Goal: Task Accomplishment & Management: Complete application form

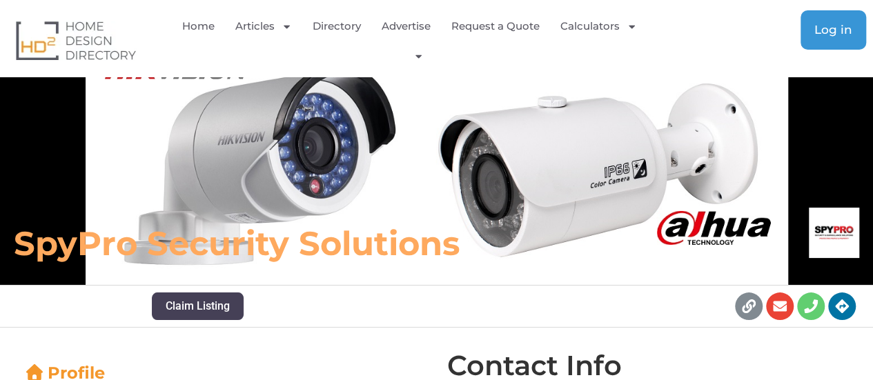
click at [837, 13] on link "Log in" at bounding box center [833, 29] width 66 height 39
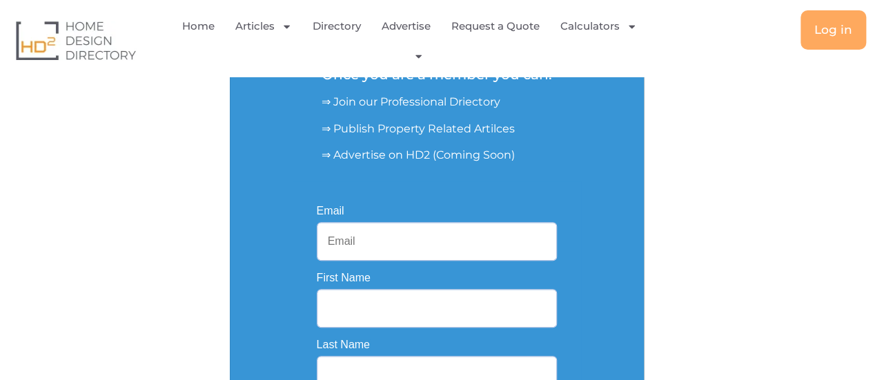
scroll to position [207, 0]
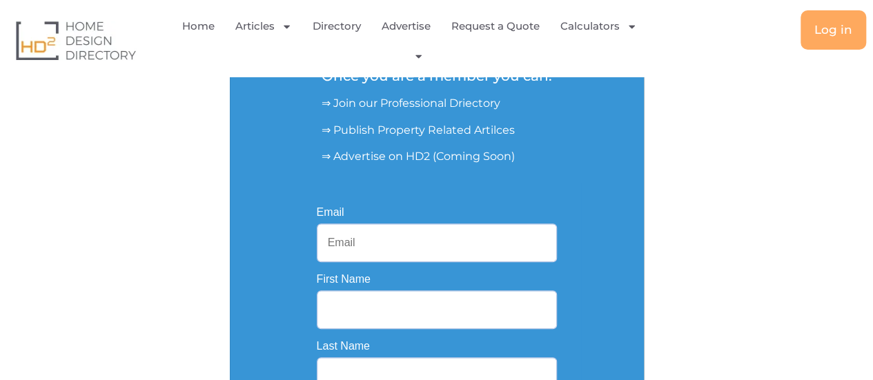
click at [392, 241] on input "Email" at bounding box center [437, 242] width 240 height 39
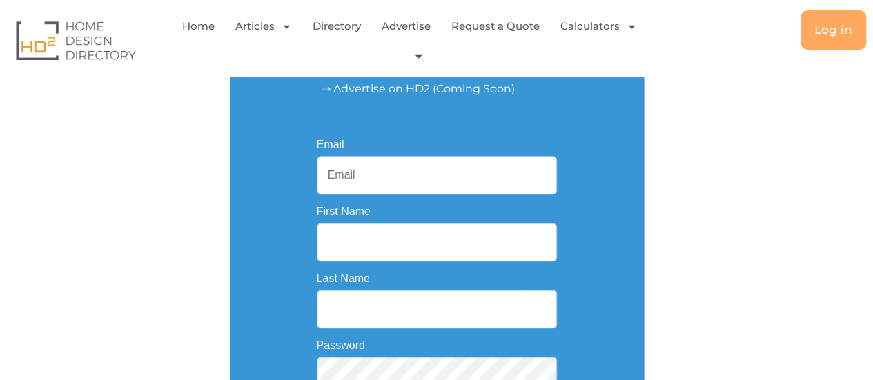
scroll to position [276, 0]
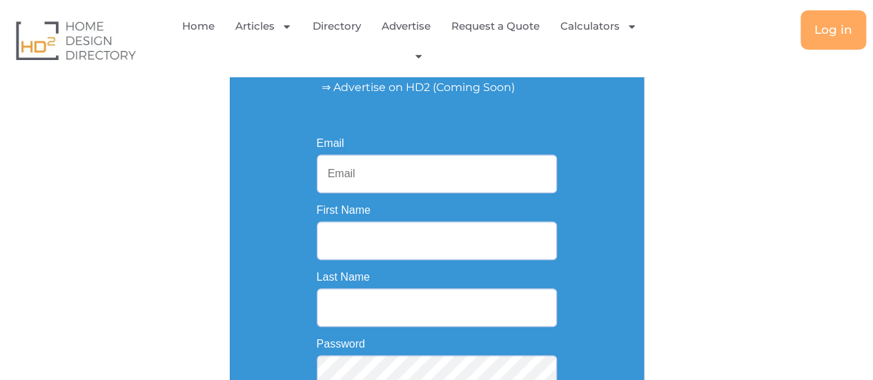
paste input "homemedicssau@gmail.com"
type input "homemedicssau@gmail.com"
click at [381, 237] on input "First Name" at bounding box center [437, 240] width 240 height 39
paste input "Homemedics"
type input "Homemedics"
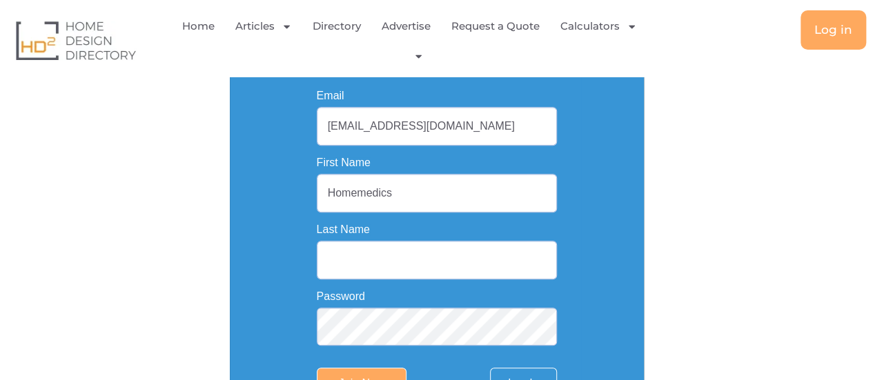
scroll to position [345, 0]
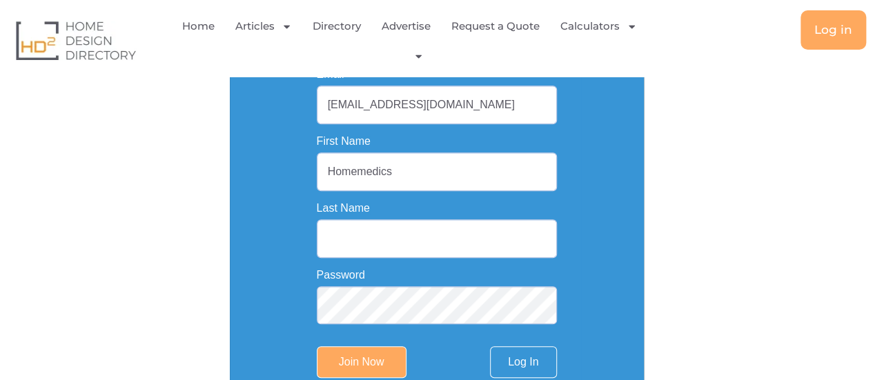
click at [366, 239] on input "Last Name" at bounding box center [437, 238] width 240 height 39
paste input "Store"
type input "Store"
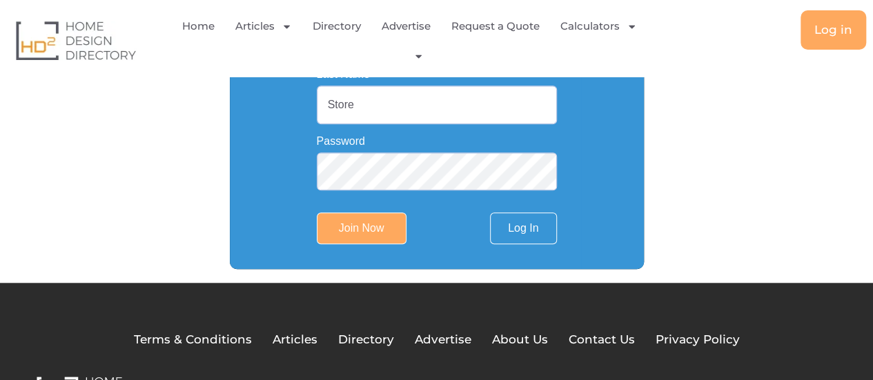
scroll to position [544, 0]
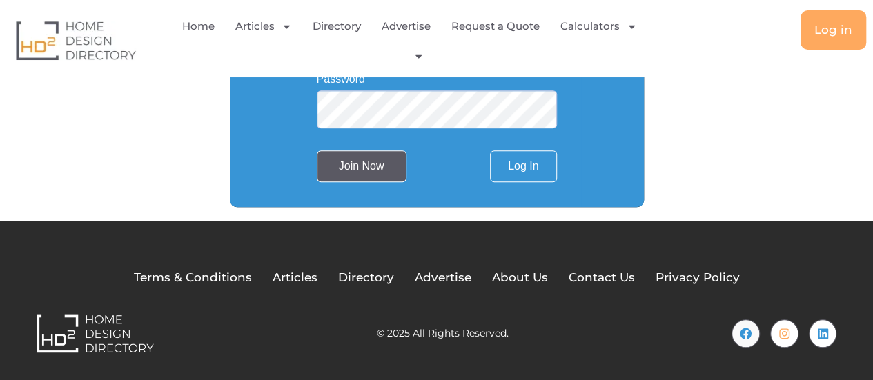
click at [377, 176] on input "Join Now" at bounding box center [362, 166] width 90 height 32
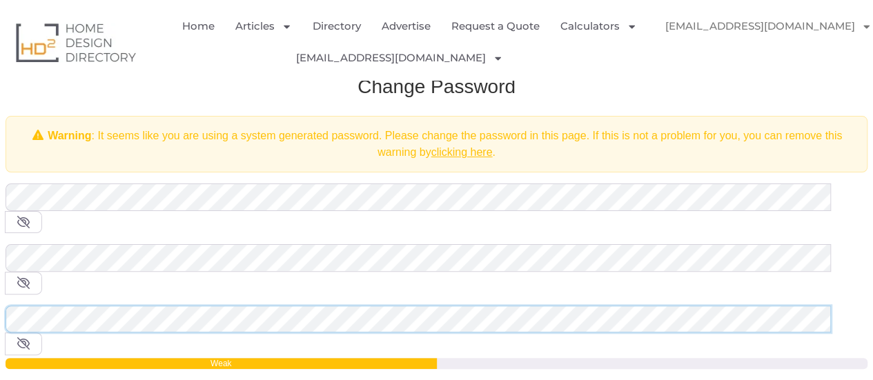
scroll to position [138, 0]
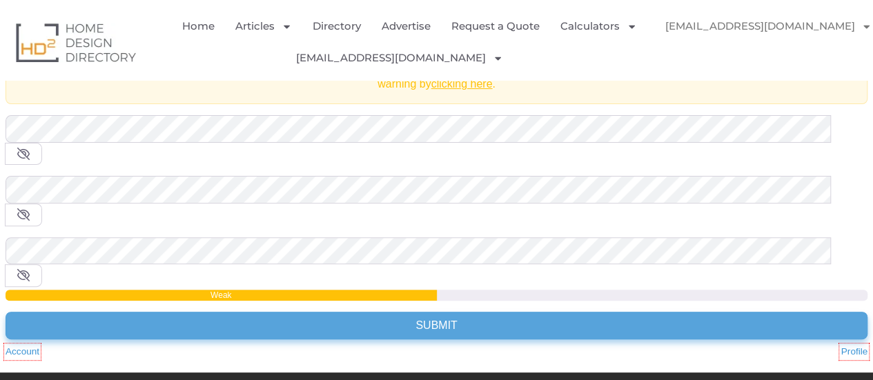
click at [350, 312] on input "Submit" at bounding box center [436, 326] width 861 height 28
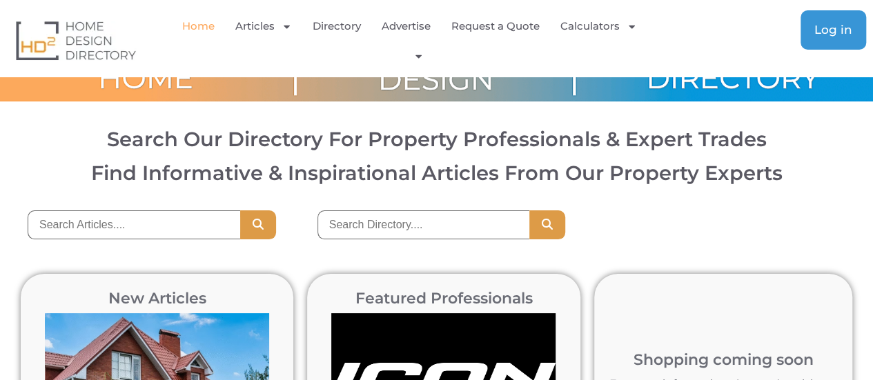
click at [825, 31] on span "Log in" at bounding box center [833, 30] width 38 height 12
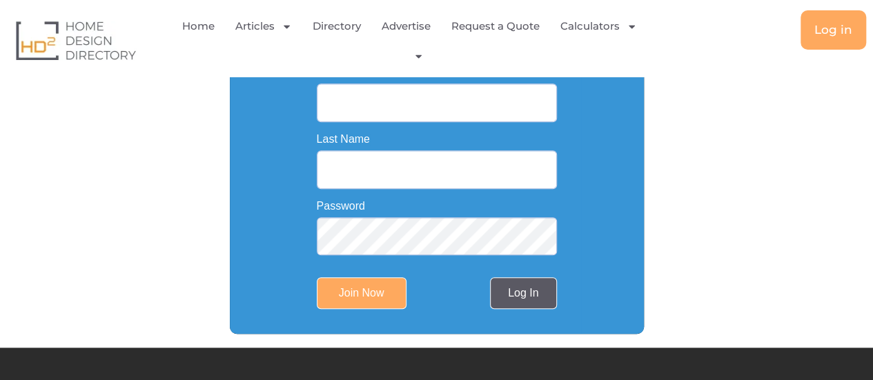
scroll to position [414, 0]
click at [519, 296] on link "Log In" at bounding box center [523, 293] width 66 height 32
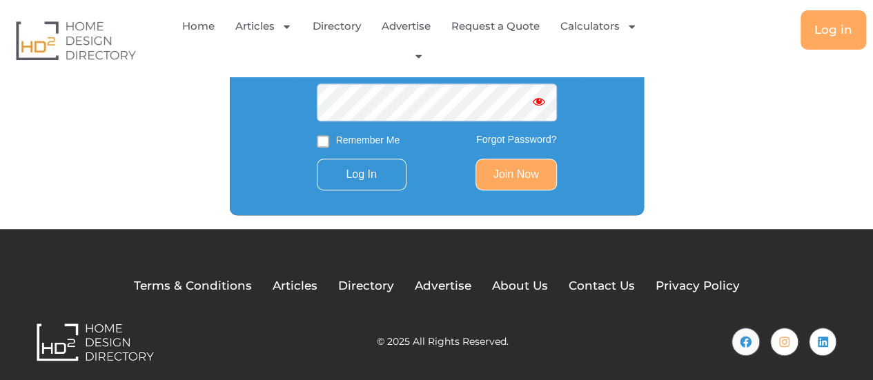
scroll to position [345, 0]
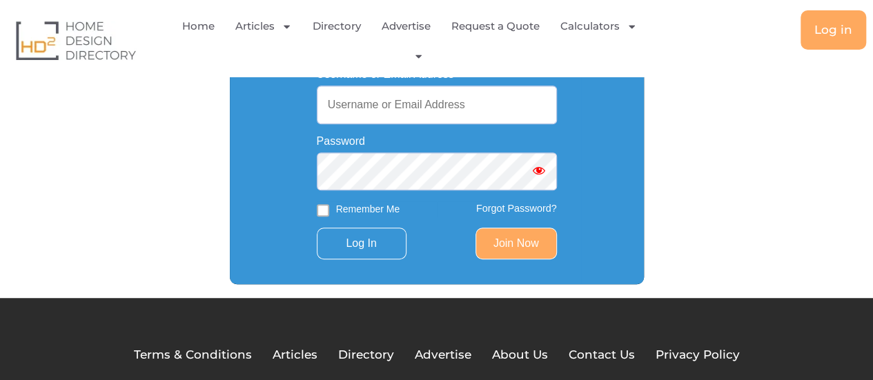
click at [363, 99] on input "Username or Email Address" at bounding box center [437, 105] width 240 height 39
paste input "homemedicssau@gmail.com"
type input "homemedicssau@gmail.com"
click at [513, 257] on link "Join Now" at bounding box center [515, 244] width 81 height 32
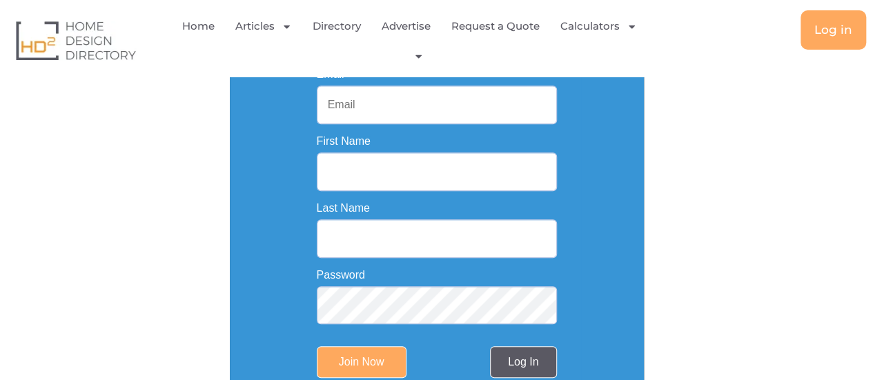
click at [519, 377] on link "Log In" at bounding box center [523, 362] width 66 height 32
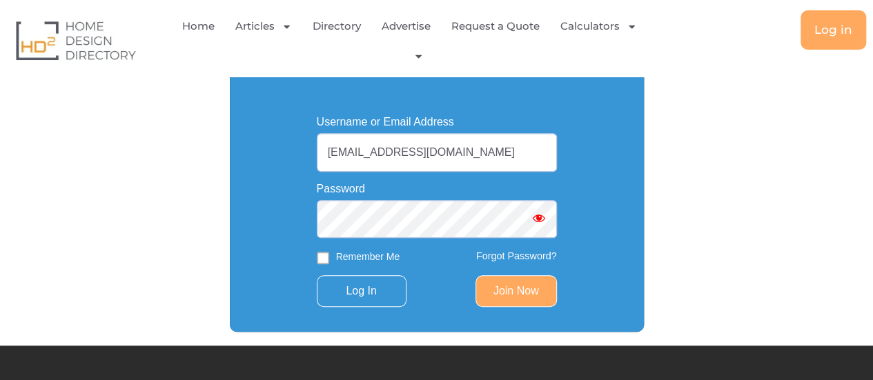
scroll to position [276, 0]
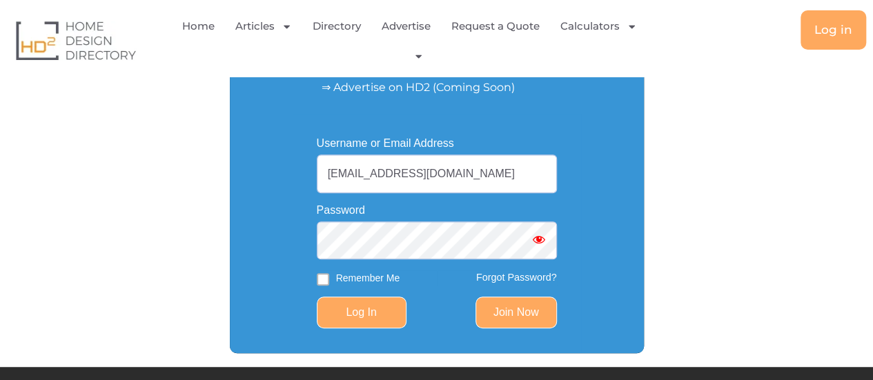
click at [364, 318] on input "Log In" at bounding box center [362, 313] width 90 height 32
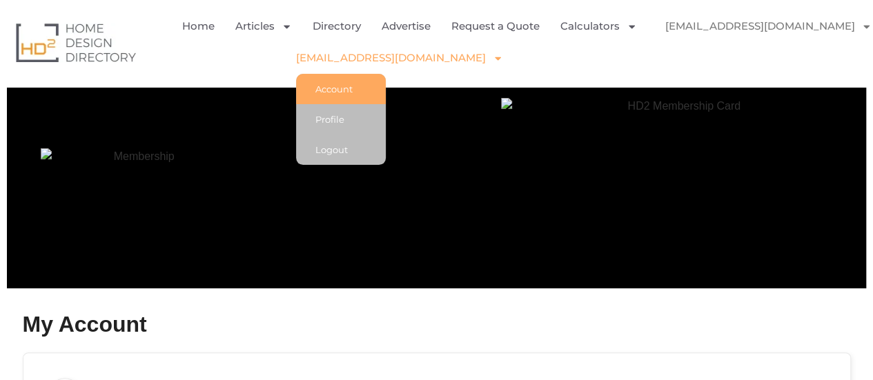
click at [492, 60] on icon "Menu" at bounding box center [497, 58] width 10 height 10
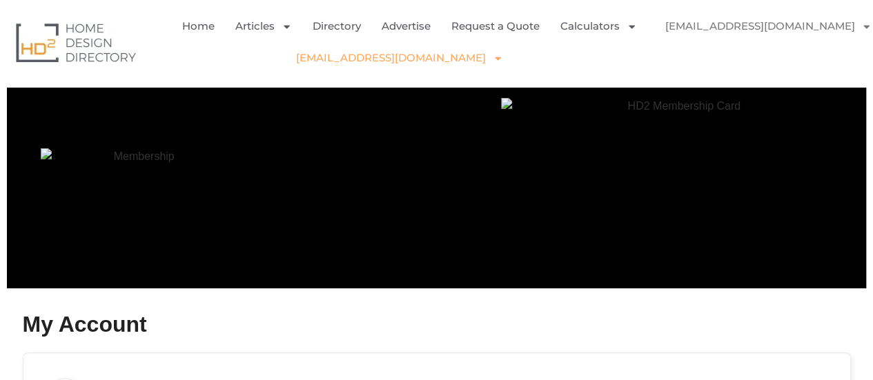
click at [495, 57] on icon "Menu" at bounding box center [498, 58] width 6 height 3
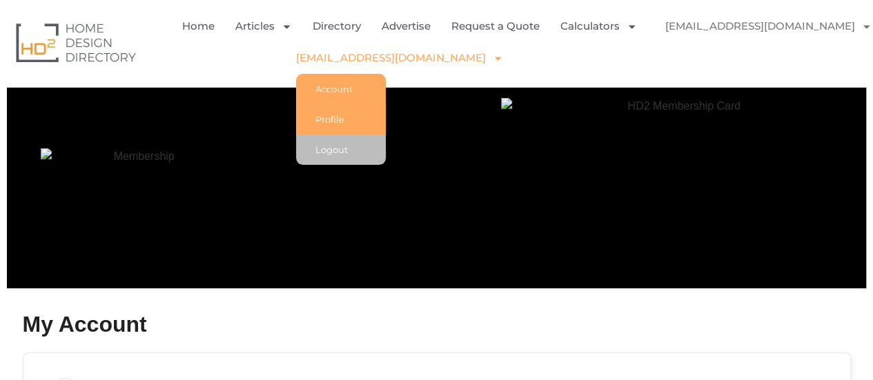
click at [358, 117] on link "Profile" at bounding box center [341, 119] width 90 height 30
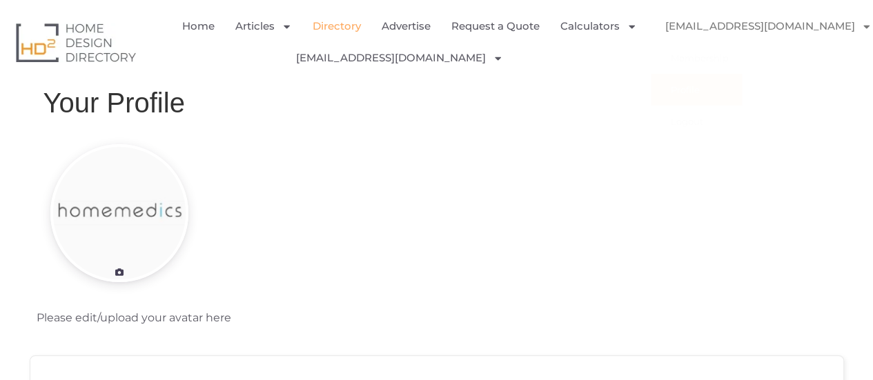
click at [356, 26] on link "Directory" at bounding box center [336, 26] width 48 height 32
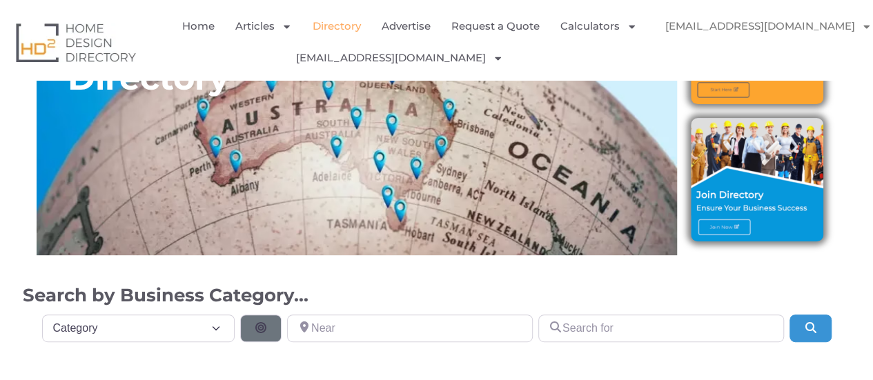
scroll to position [138, 0]
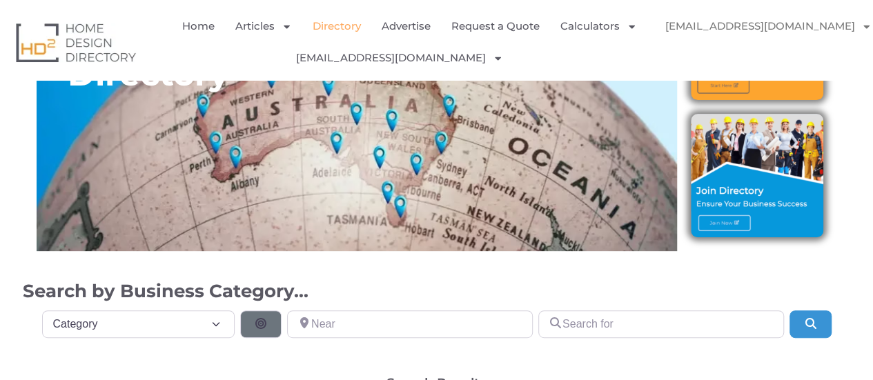
click at [739, 221] on img at bounding box center [756, 175] width 132 height 123
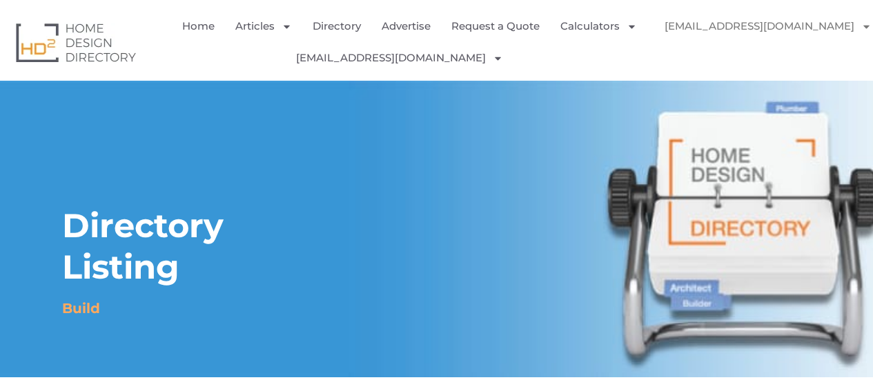
select select "Select Category"
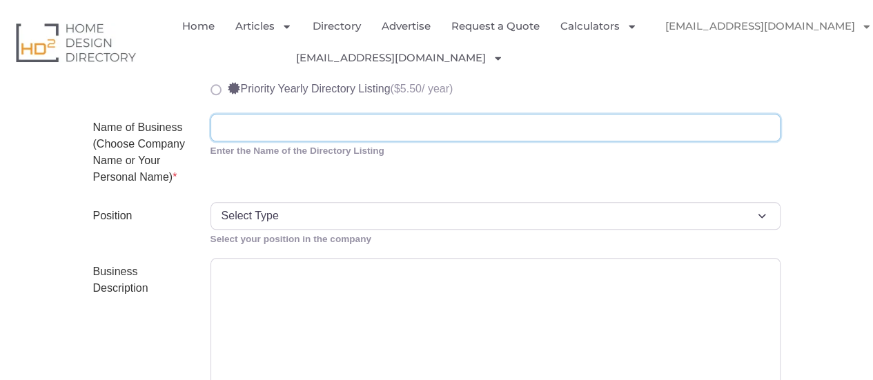
click at [241, 134] on input "Name of Business (Choose Company Name or Your Personal Name) *" at bounding box center [495, 128] width 570 height 28
paste input "Homemedics Store"
type input "Homemedics Store"
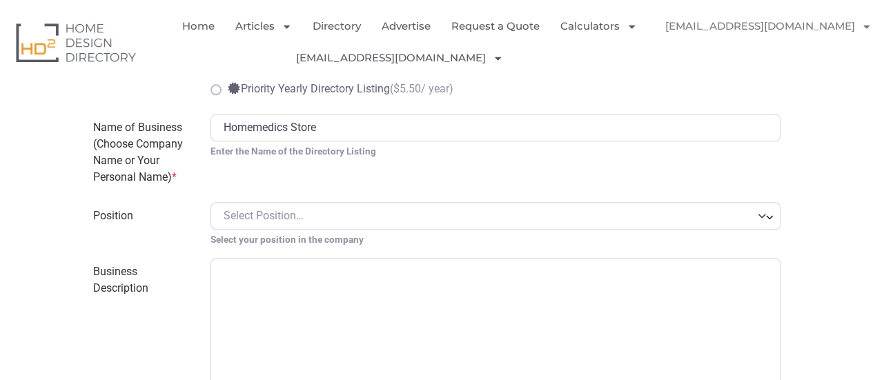
click at [278, 218] on span "Select Position…" at bounding box center [263, 215] width 80 height 13
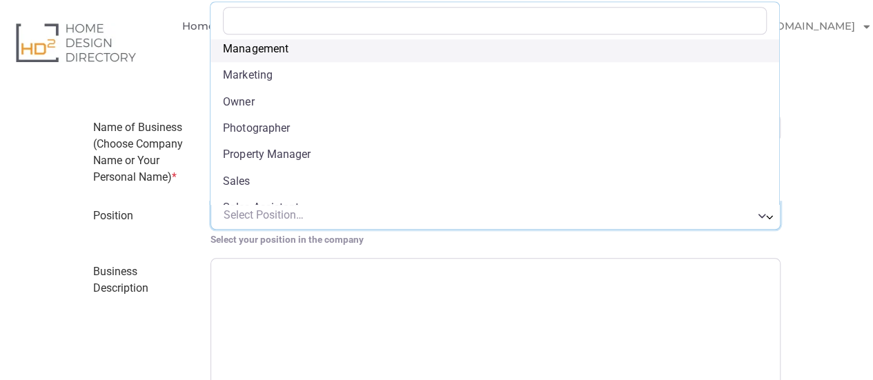
scroll to position [483, 0]
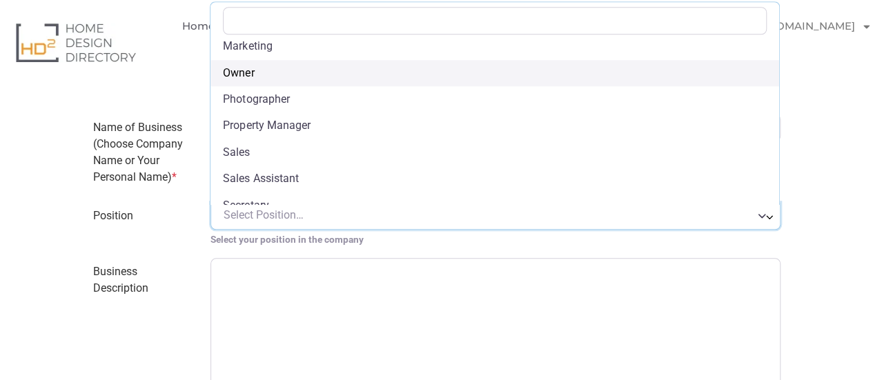
select select "Owner"
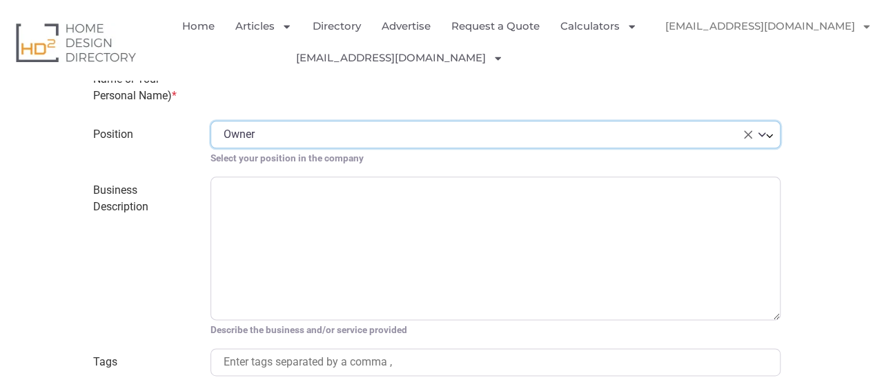
scroll to position [828, 0]
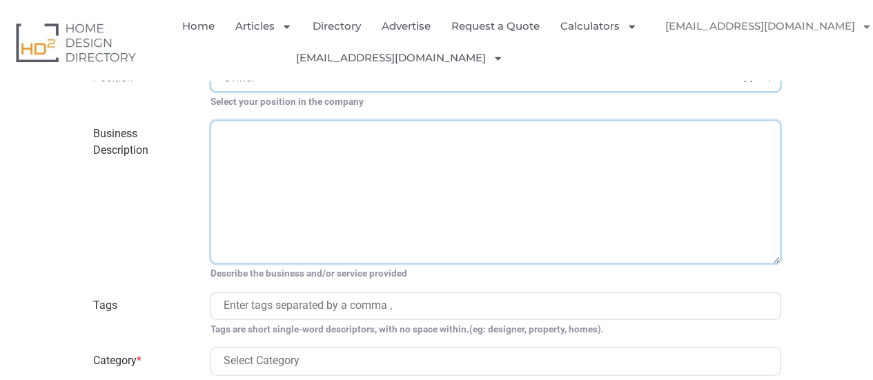
click at [240, 190] on textarea "Business Description" at bounding box center [495, 191] width 570 height 143
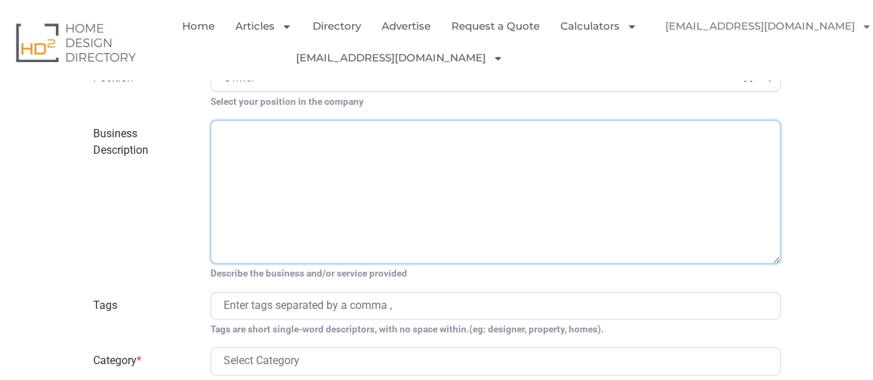
click at [345, 175] on textarea "Business Description" at bounding box center [495, 191] width 570 height 143
paste textarea "At Homemedics Store, we are dedicated to providing high-quality wellness soluti…"
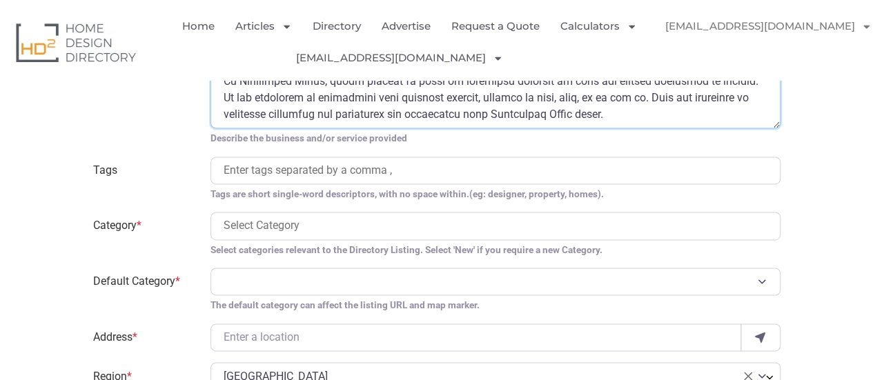
scroll to position [966, 0]
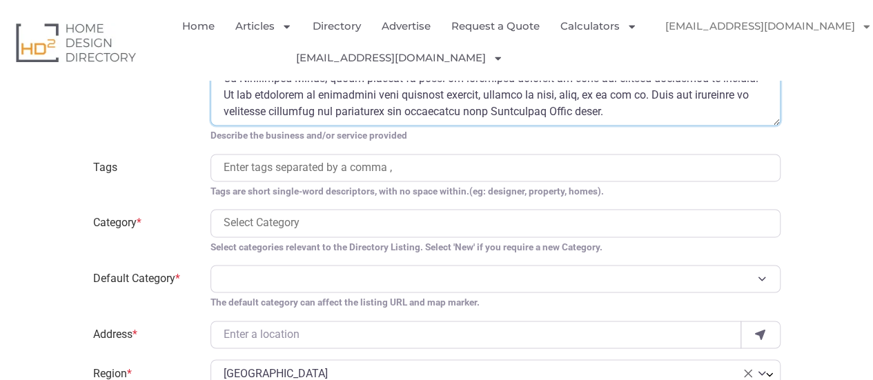
type textarea "At Homemedics Store, we are dedicated to providing high-quality wellness soluti…"
click at [274, 166] on input "search" at bounding box center [495, 167] width 544 height 17
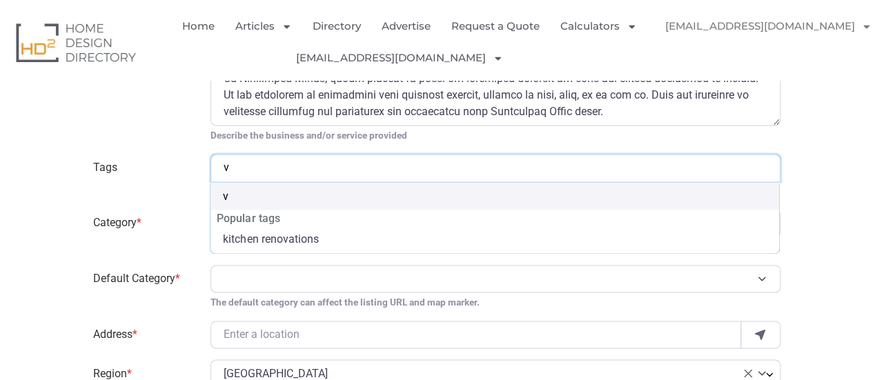
drag, startPoint x: 241, startPoint y: 172, endPoint x: 188, endPoint y: 171, distance: 53.1
click at [188, 171] on div "Tags flooring kitchen renovations Carpet Laminate flooring retractable awnings …" at bounding box center [437, 176] width 704 height 45
paste input "TENS Machine"
type input "TENS Machine"
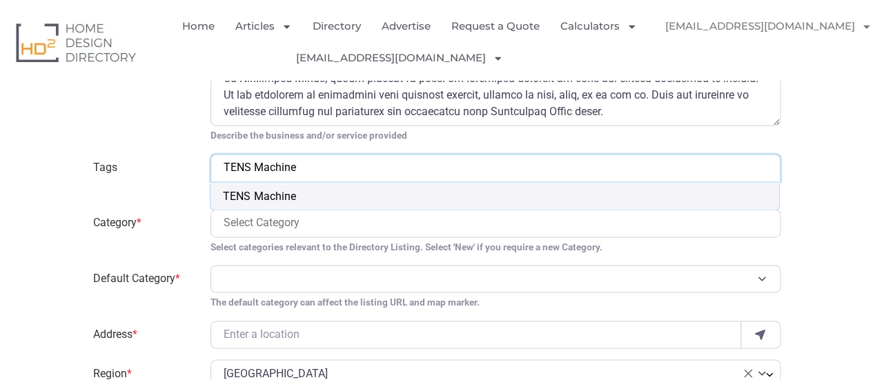
select select "TENS Machine"
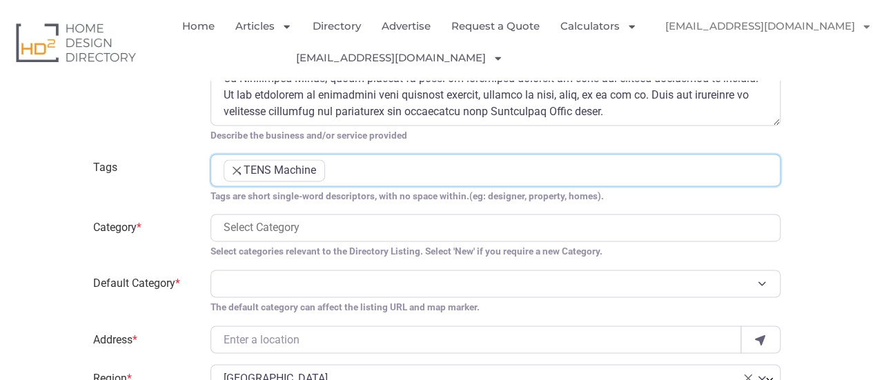
paste input "TENS Unit"
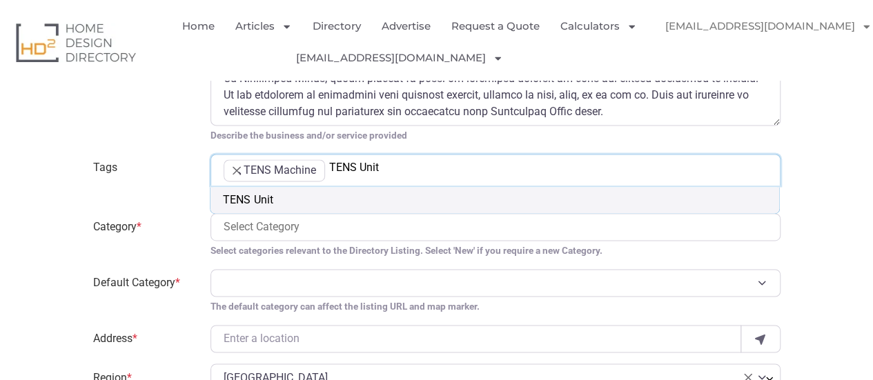
type input "TENS Unit"
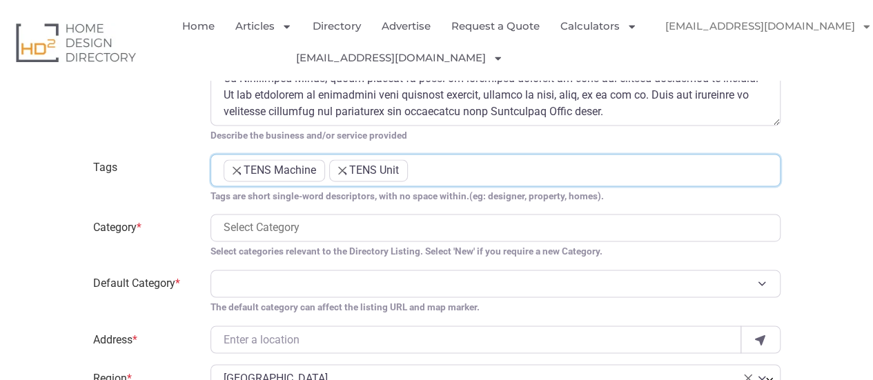
type input "v"
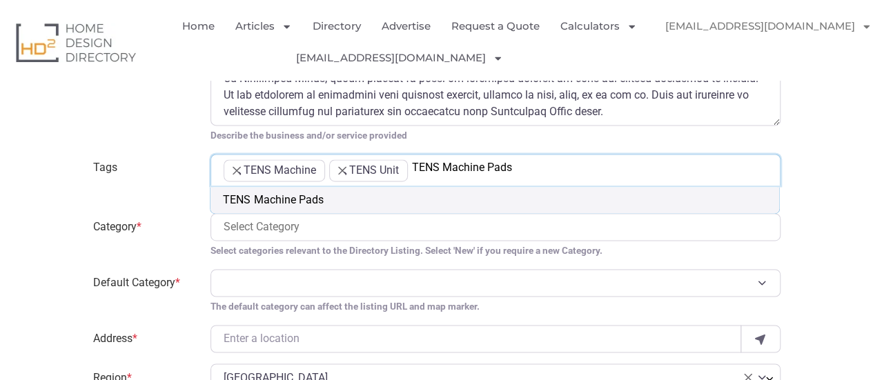
scroll to position [0, 0]
type input "TENS Machine Pads"
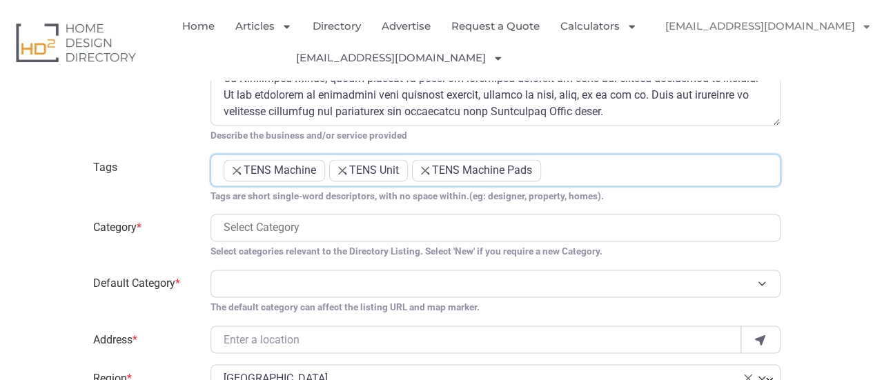
paste input "EMS Machine"
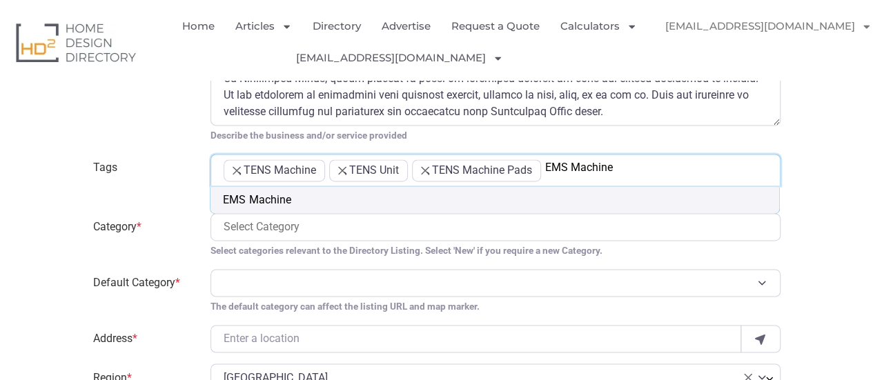
type input "EMS Machine"
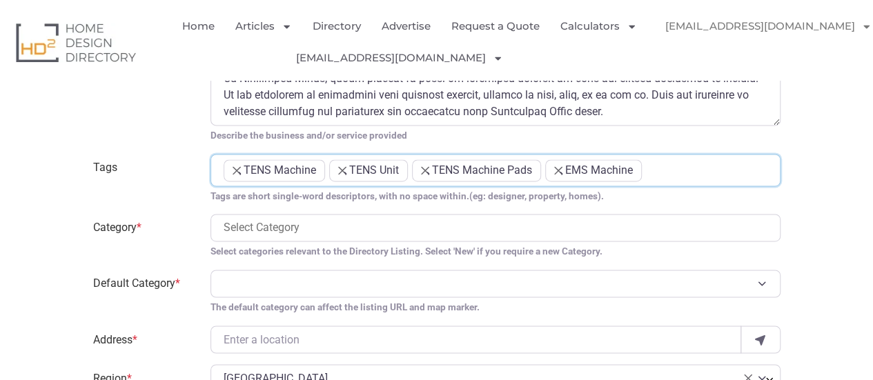
click at [249, 228] on input "search" at bounding box center [495, 227] width 544 height 17
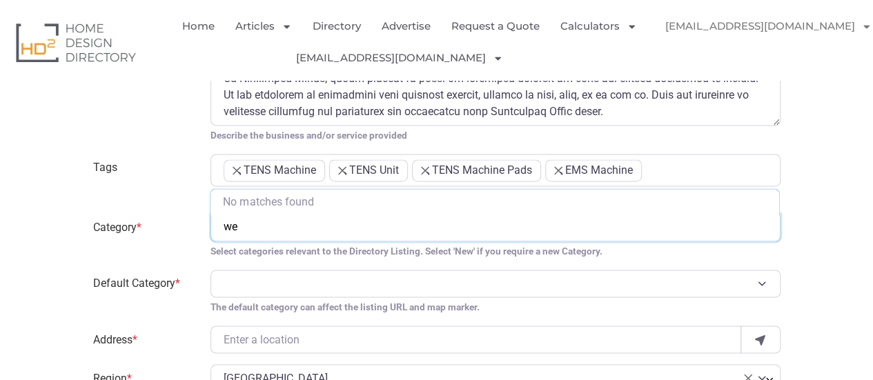
type input "w"
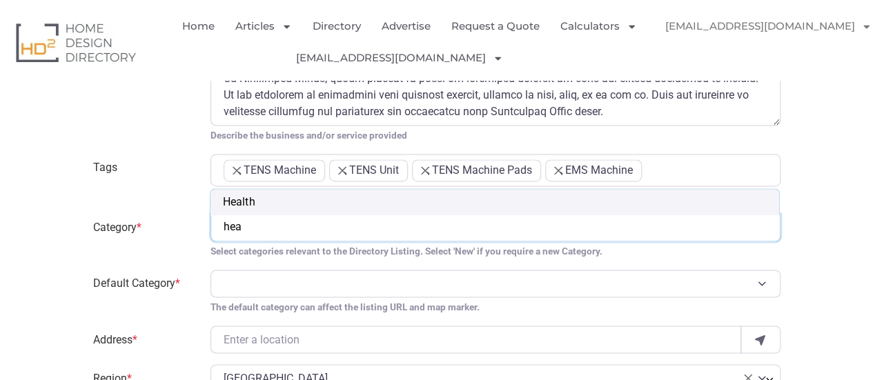
type input "hea"
select select "1090"
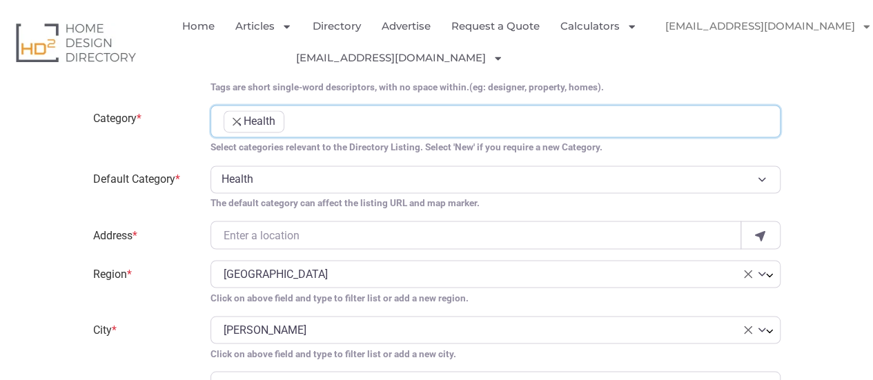
scroll to position [1104, 0]
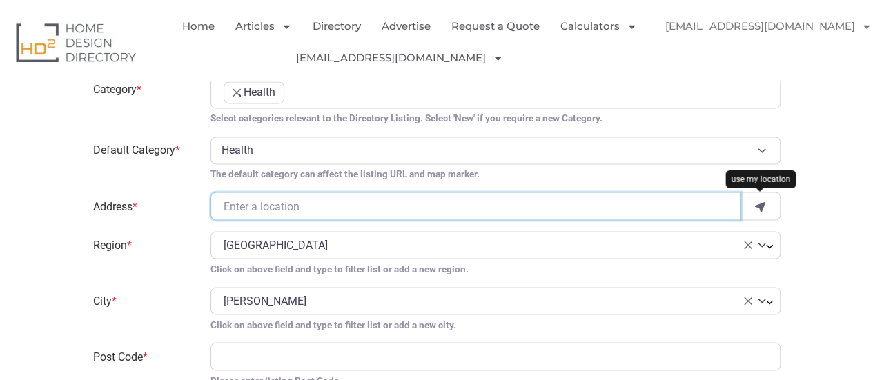
click at [286, 199] on input "Address *" at bounding box center [475, 206] width 530 height 28
paste input "Loweana St, Southport QLD 4215, Australia"
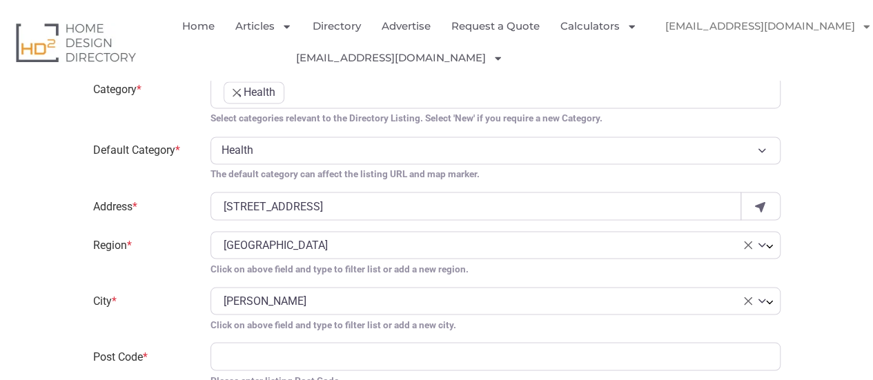
type input "Loweana St"
type input "4215"
select select "Queensland"
select select "Southport"
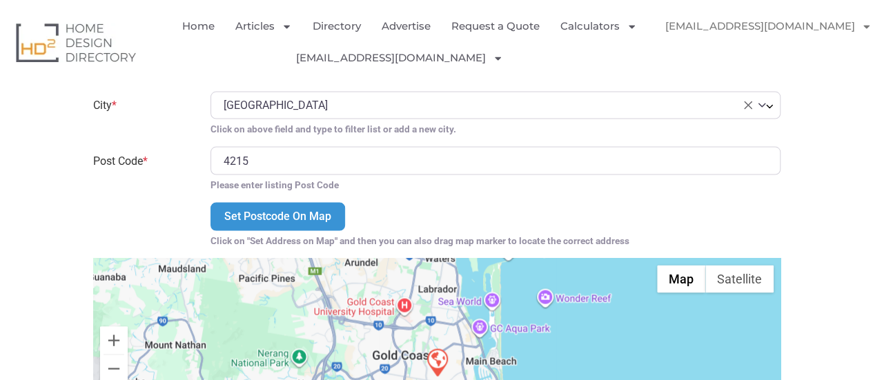
scroll to position [1311, 0]
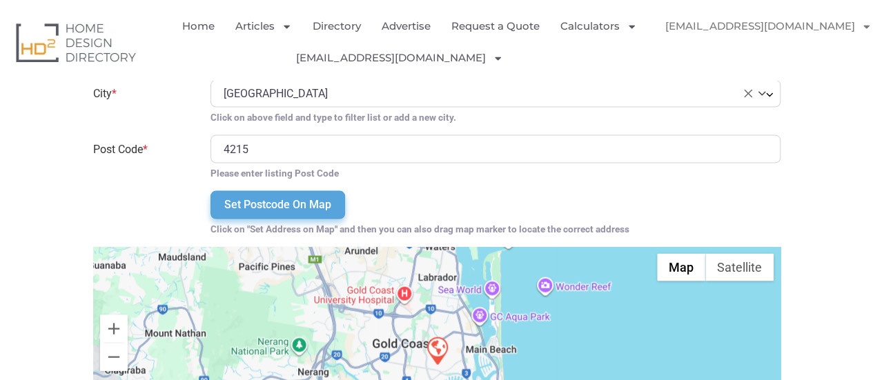
click at [265, 197] on input "Set Postcode On Map" at bounding box center [277, 205] width 135 height 28
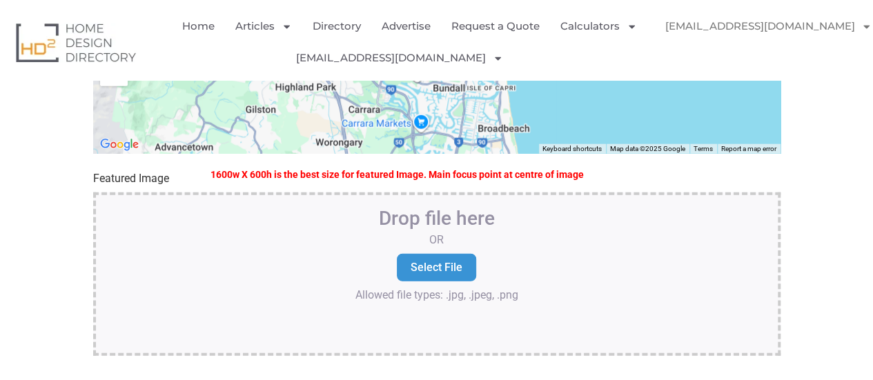
scroll to position [1724, 0]
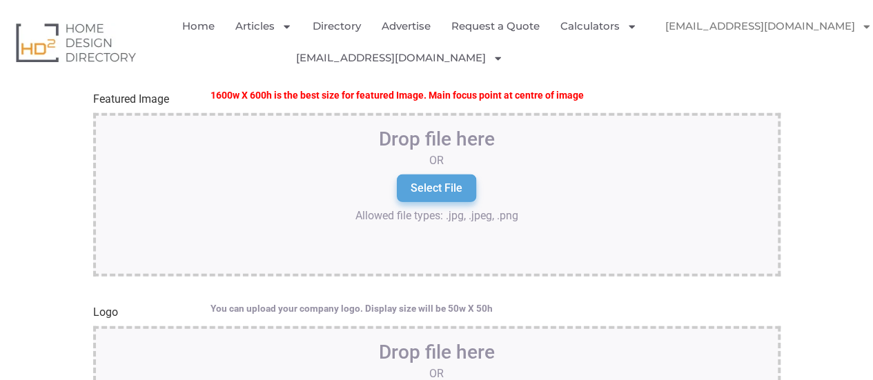
click at [412, 192] on input "Select File" at bounding box center [436, 189] width 79 height 28
type input "C:\fakepath\1.jpg"
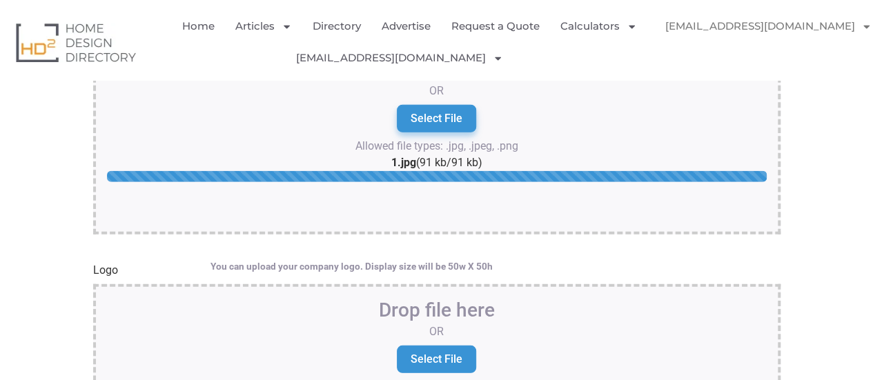
scroll to position [1862, 0]
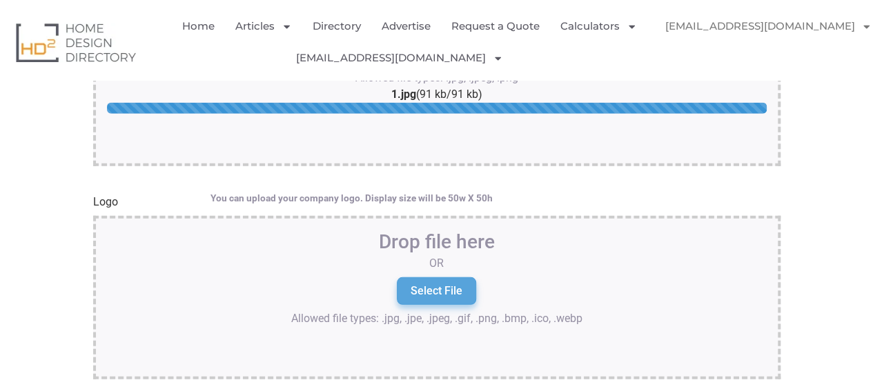
click at [444, 284] on input "Select File" at bounding box center [436, 291] width 79 height 28
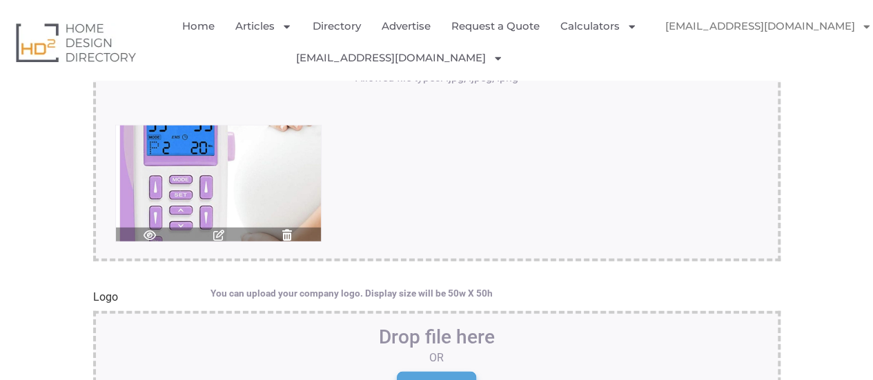
type input "C:\fakepath\Homemedics.jpg"
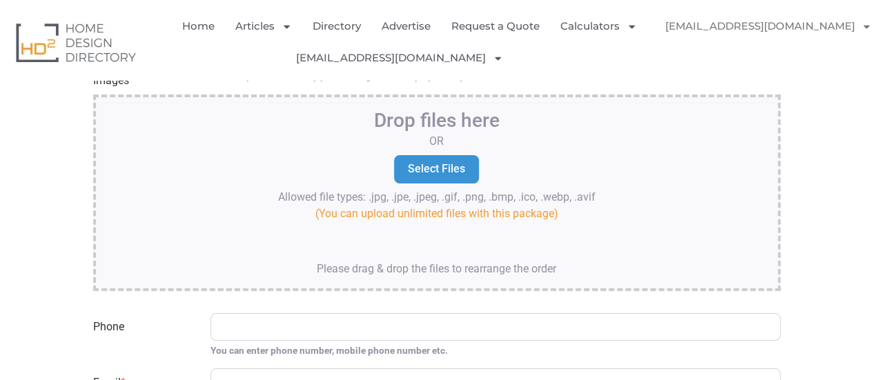
scroll to position [2483, 0]
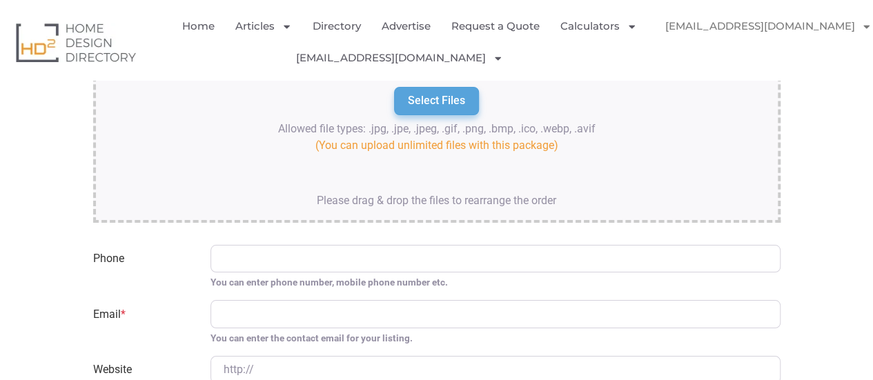
click at [437, 92] on input "Select Files" at bounding box center [436, 101] width 85 height 28
type input "C:\fakepath\2.jpg"
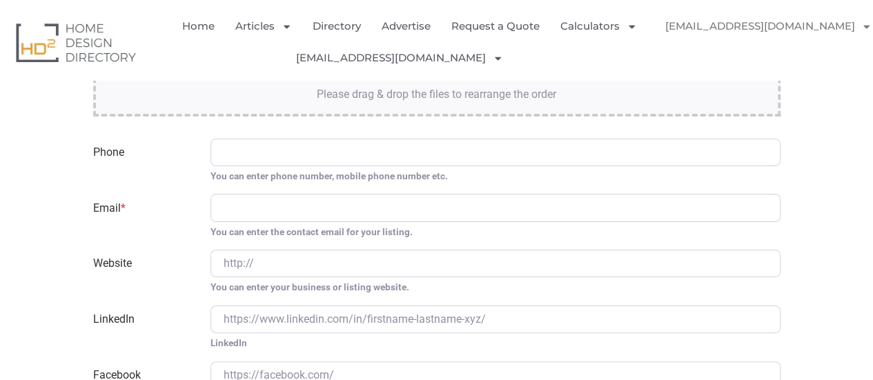
scroll to position [2621, 0]
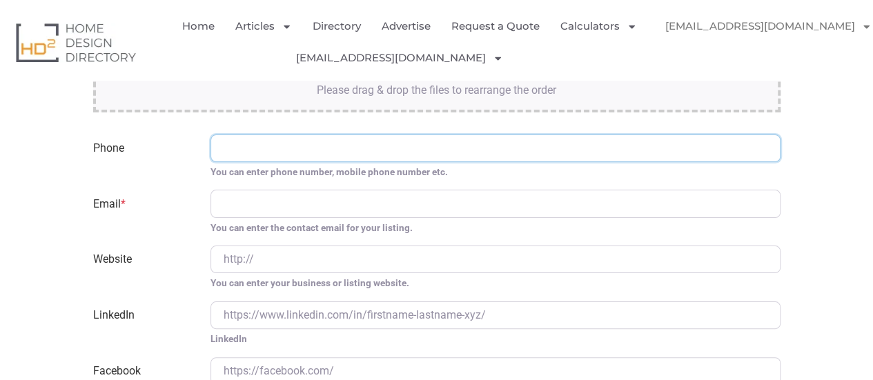
click at [279, 137] on input "Phone" at bounding box center [495, 149] width 570 height 28
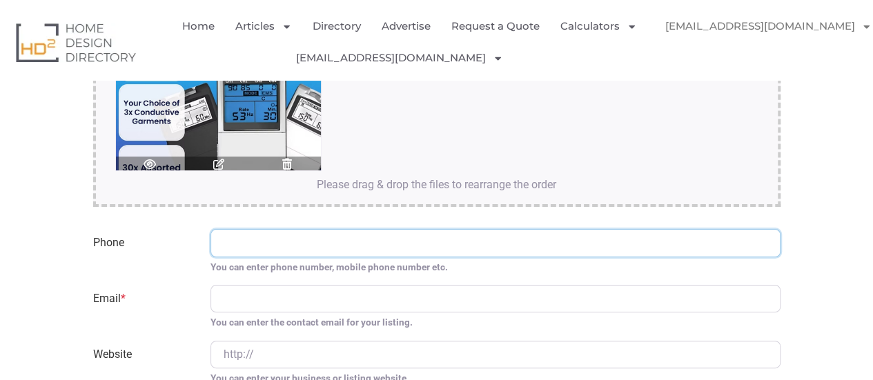
paste input "040-211-7118"
type input "040-211-7118"
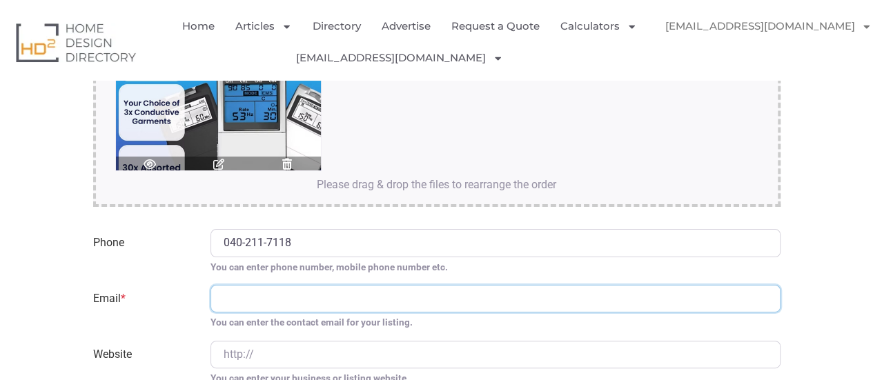
click at [271, 297] on input "Email *" at bounding box center [495, 299] width 570 height 28
paste input "[EMAIL_ADDRESS][DOMAIN_NAME]"
type input "[EMAIL_ADDRESS][DOMAIN_NAME]"
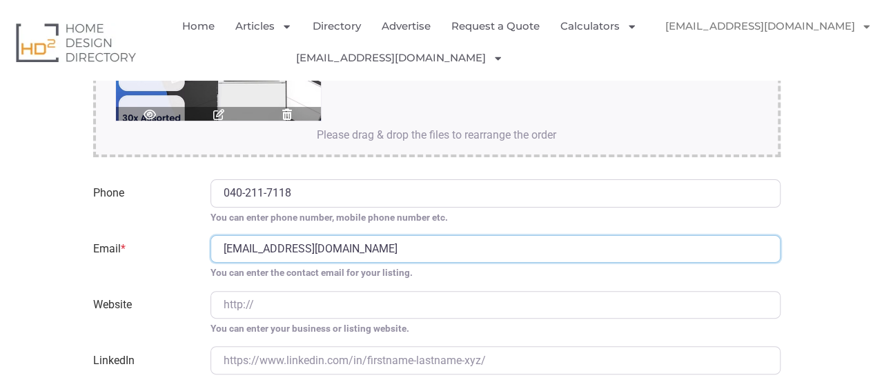
scroll to position [2690, 0]
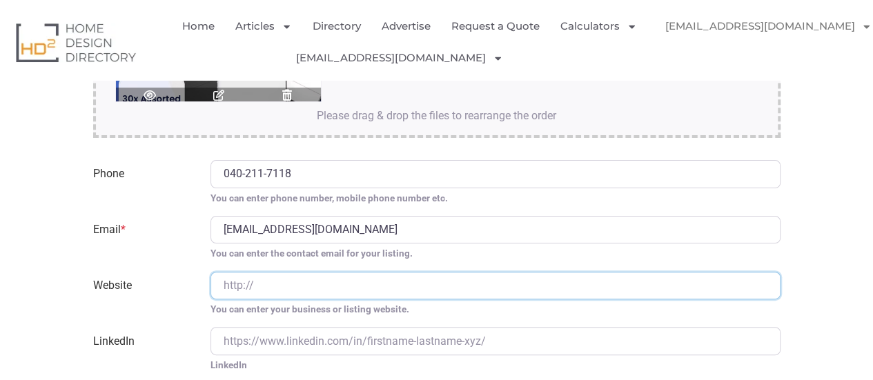
click at [254, 279] on input "Website" at bounding box center [495, 286] width 570 height 28
paste input "https://www.homemedics.com.au/"
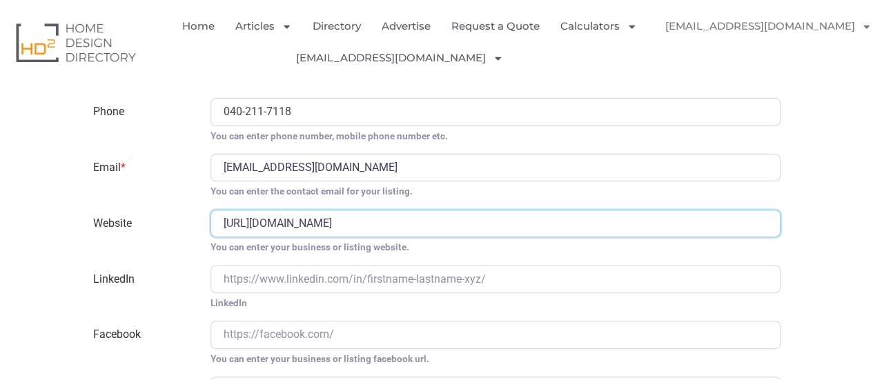
scroll to position [2828, 0]
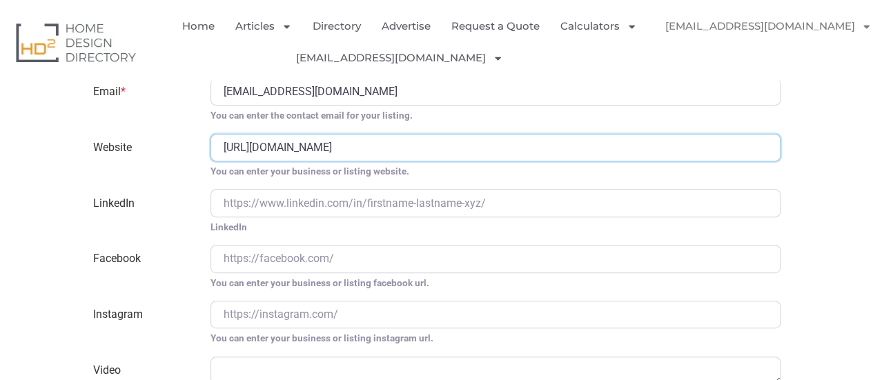
type input "https://www.homemedics.com.au/"
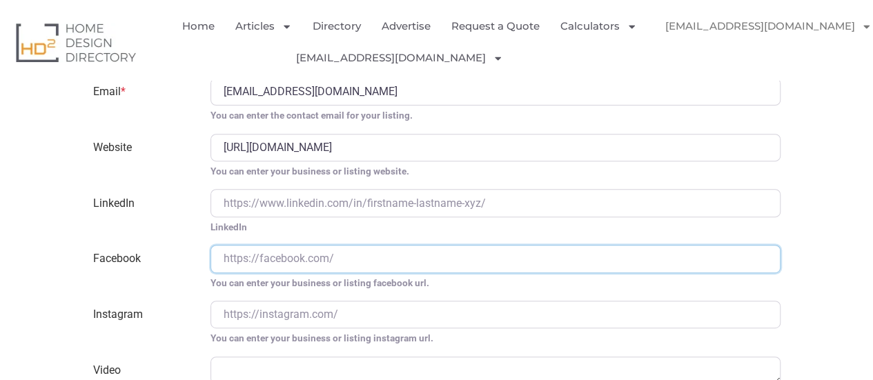
click at [250, 256] on input "Facebook" at bounding box center [495, 259] width 570 height 28
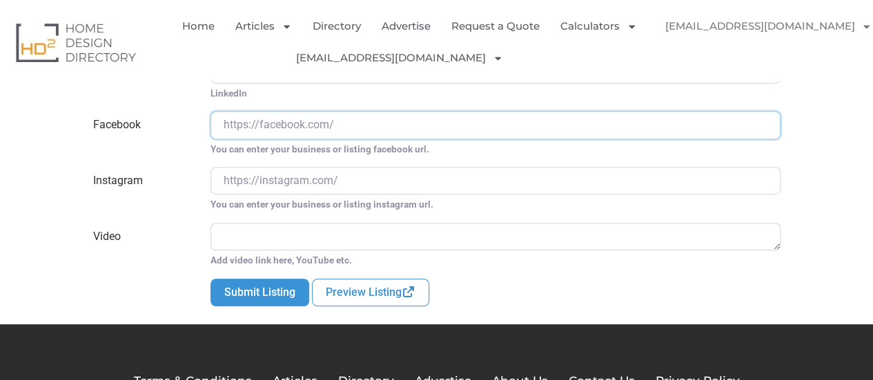
scroll to position [3035, 0]
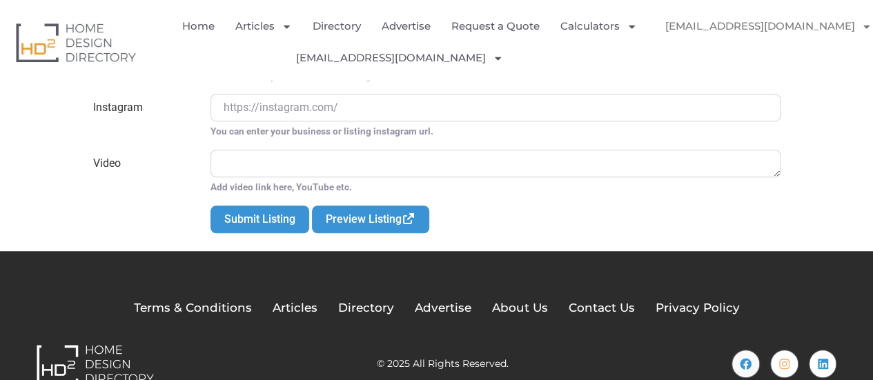
click at [359, 217] on link "Preview Listing" at bounding box center [370, 220] width 117 height 28
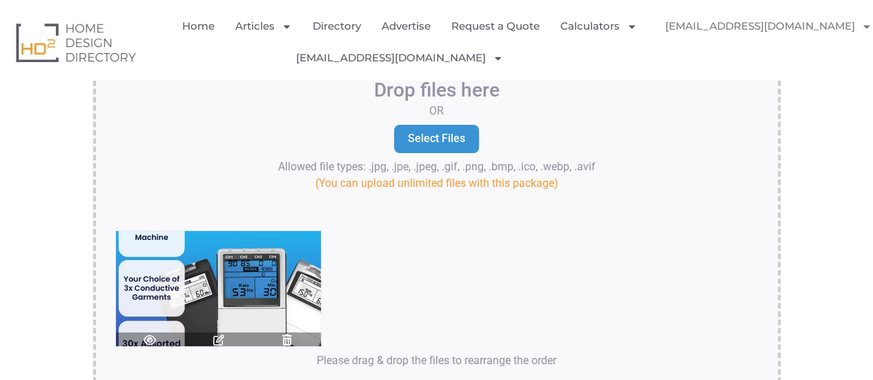
scroll to position [2414, 0]
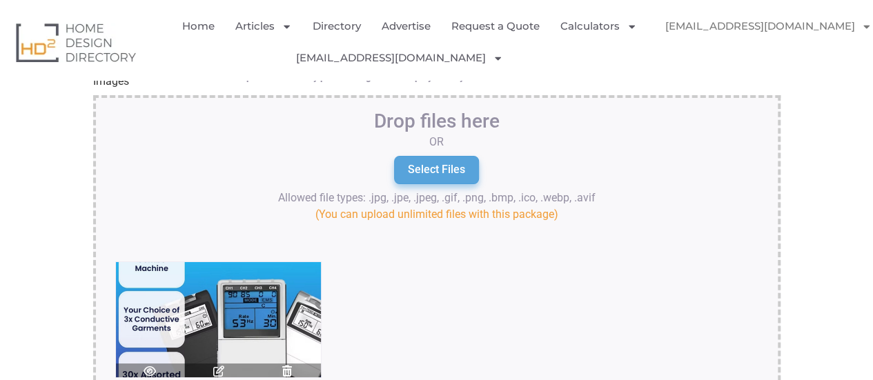
click at [438, 171] on input "Select Files" at bounding box center [436, 170] width 85 height 28
type input "C:\fakepath\4.jpg"
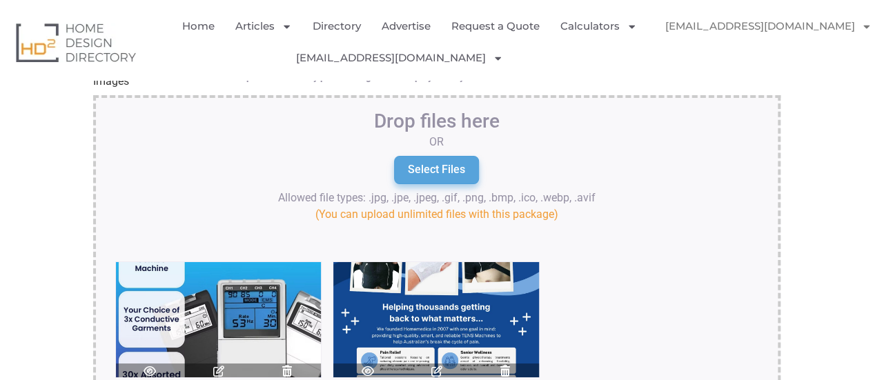
click at [446, 166] on input "Select Files" at bounding box center [436, 170] width 85 height 28
type input "C:\fakepath\3.jpg"
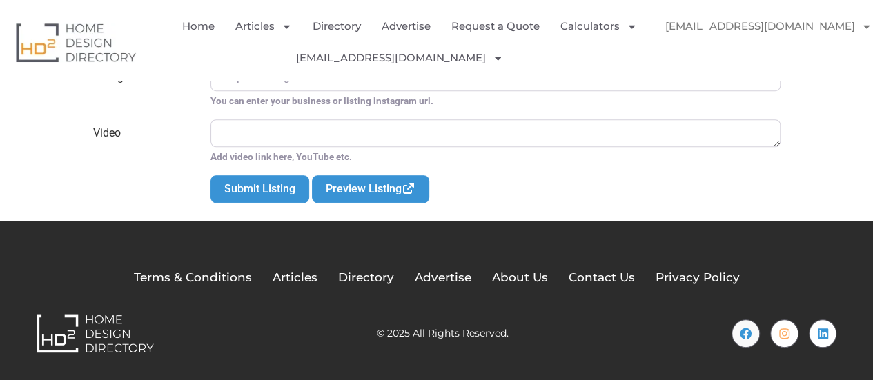
scroll to position [3058, 0]
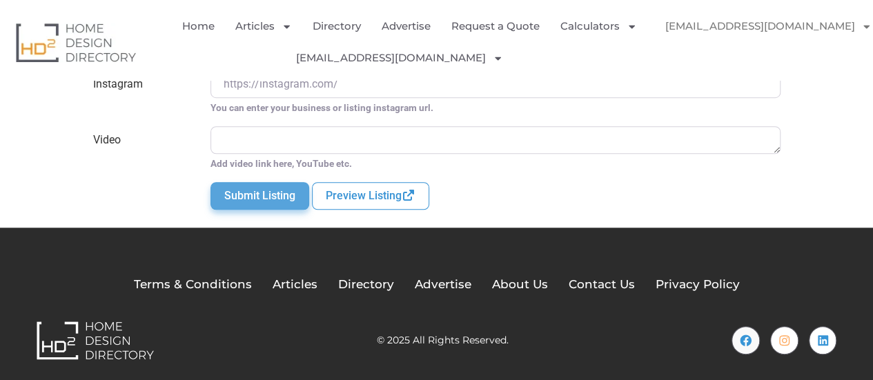
click at [268, 193] on button "Submit Listing" at bounding box center [259, 196] width 99 height 28
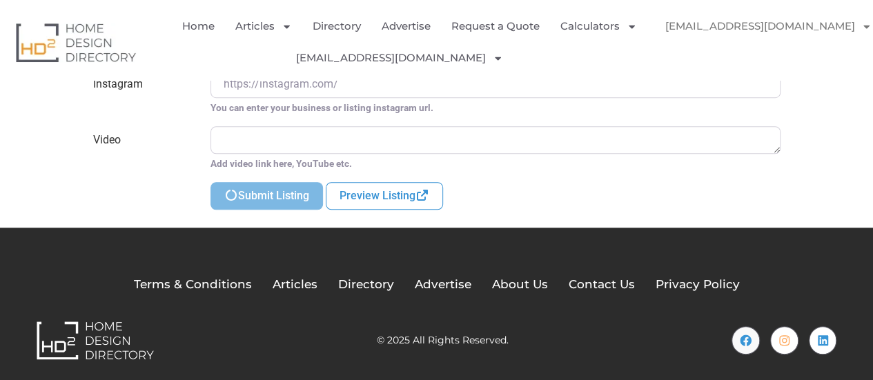
scroll to position [540, 0]
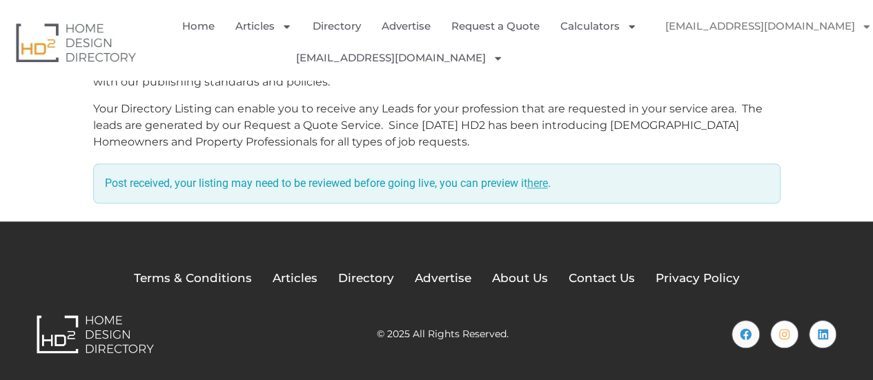
click at [546, 184] on link "here" at bounding box center [537, 183] width 21 height 13
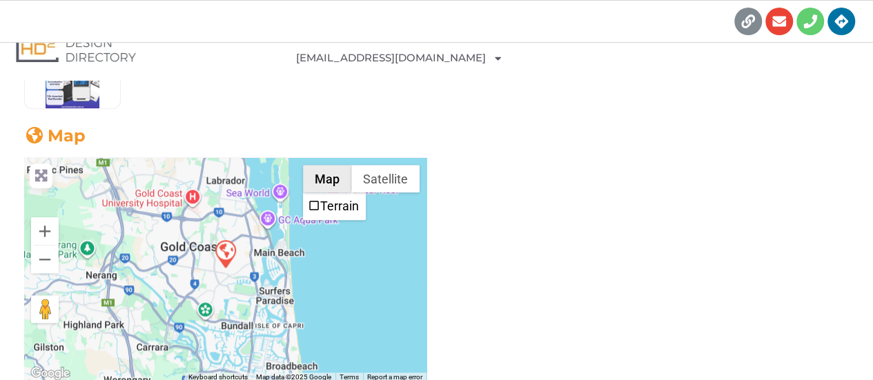
scroll to position [483, 0]
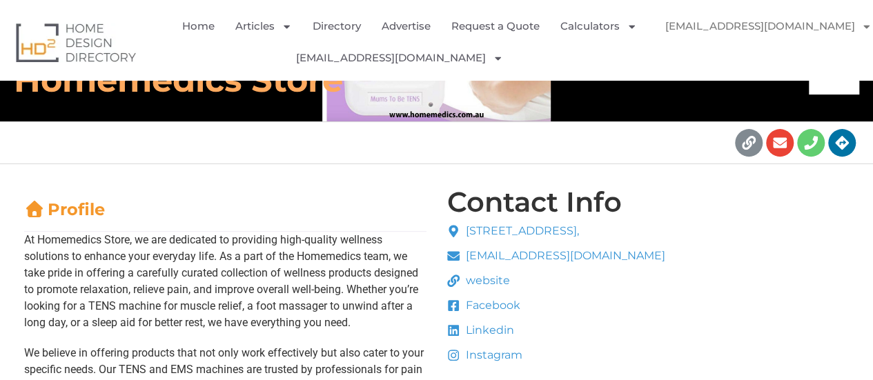
scroll to position [207, 0]
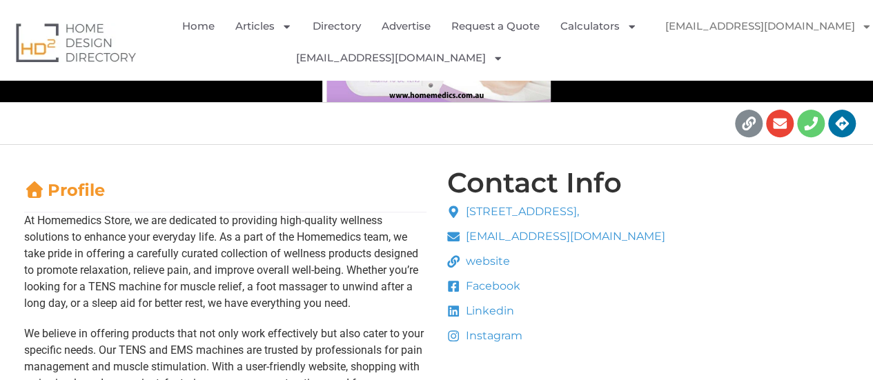
click at [748, 205] on div "Contact Info [STREET_ADDRESS], [EMAIL_ADDRESS][DOMAIN_NAME] website Facebook Li…" at bounding box center [648, 277] width 408 height 223
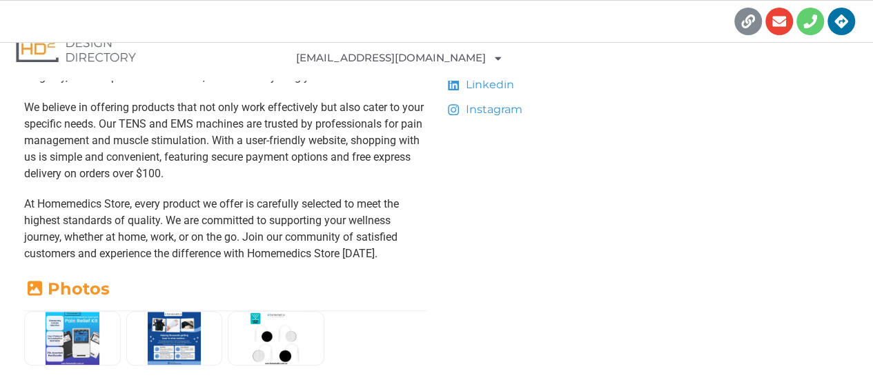
scroll to position [345, 0]
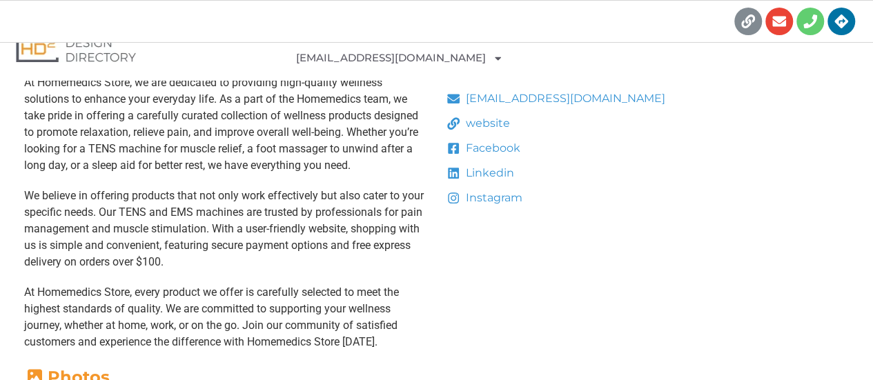
click at [785, 235] on div "Contact Info [STREET_ADDRESS], [EMAIL_ADDRESS][DOMAIN_NAME] website Facebook Li…" at bounding box center [648, 139] width 408 height 223
